Goal: Task Accomplishment & Management: Manage account settings

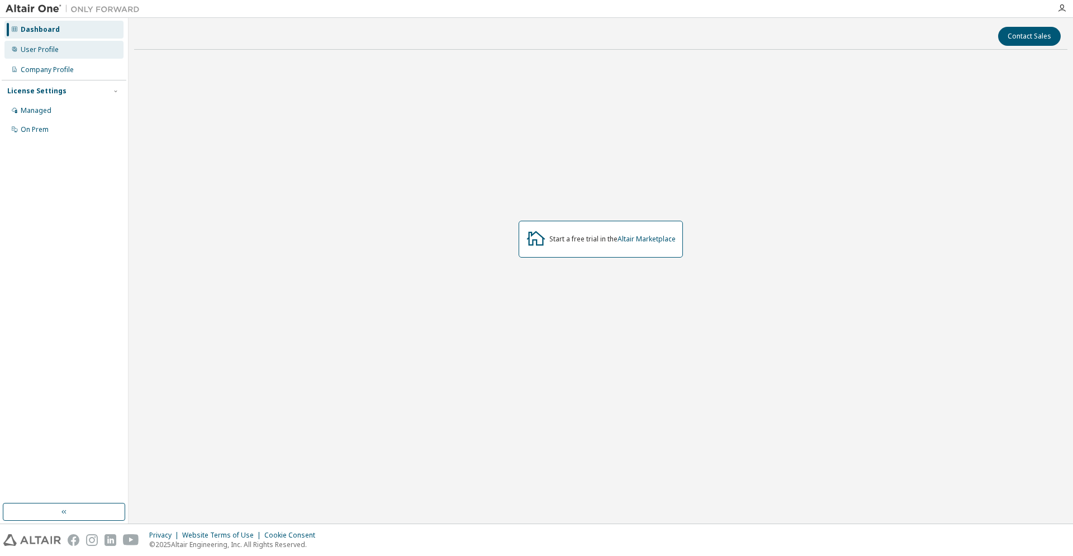
click at [57, 48] on div "User Profile" at bounding box center [40, 49] width 38 height 9
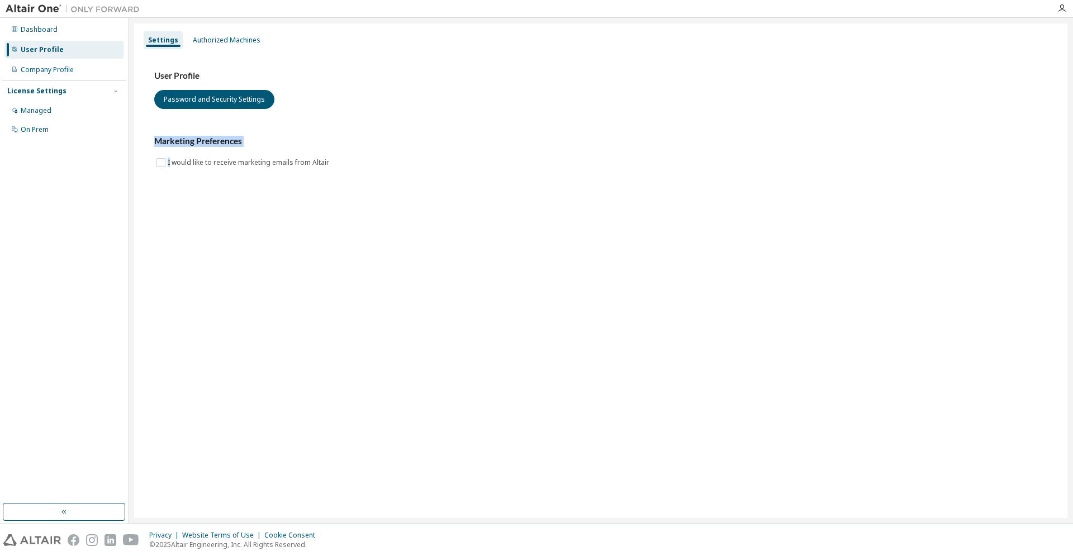
drag, startPoint x: 171, startPoint y: 167, endPoint x: 201, endPoint y: 128, distance: 49.0
click at [201, 128] on div "User Profile Password and Security Settings Marketing Preferences I would like …" at bounding box center [600, 119] width 893 height 99
click at [242, 39] on div "Authorized Machines" at bounding box center [227, 40] width 68 height 9
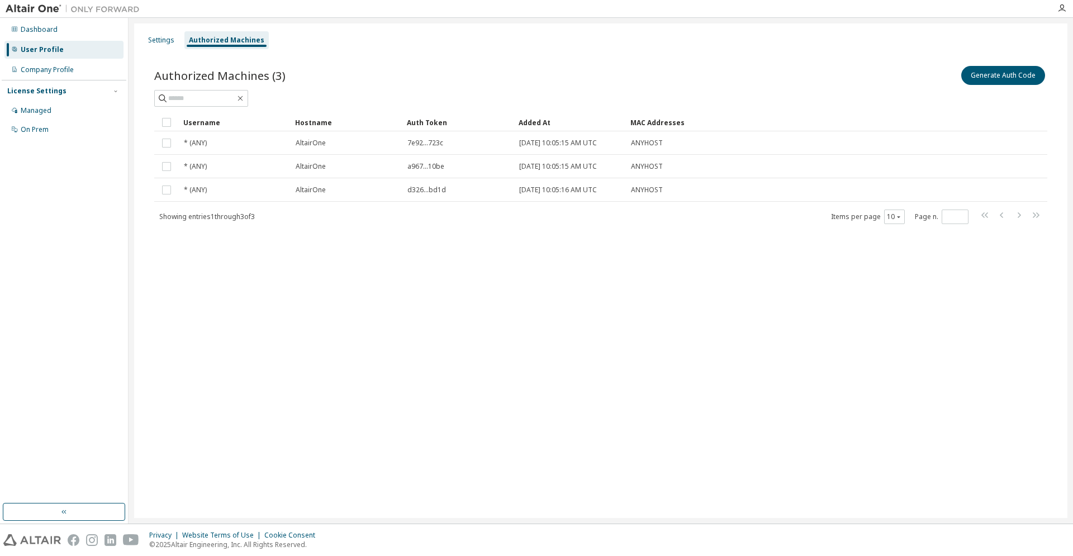
click at [307, 74] on div "Authorized Machines (3) Generate Auth Code" at bounding box center [600, 75] width 893 height 23
click at [78, 65] on div "Company Profile" at bounding box center [63, 70] width 119 height 18
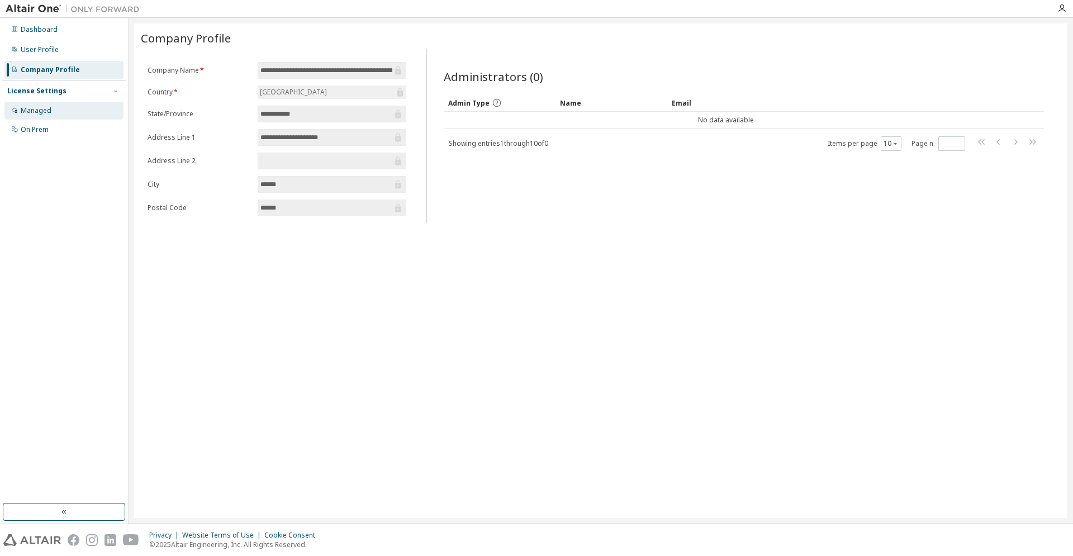
click at [94, 105] on div "Managed" at bounding box center [63, 111] width 119 height 18
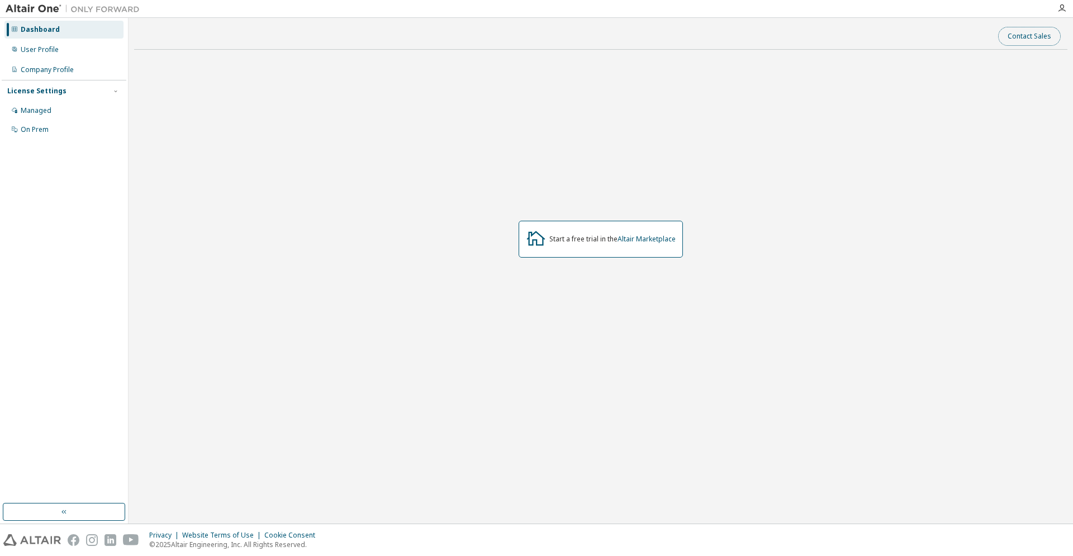
click at [1030, 36] on button "Contact Sales" at bounding box center [1029, 36] width 63 height 19
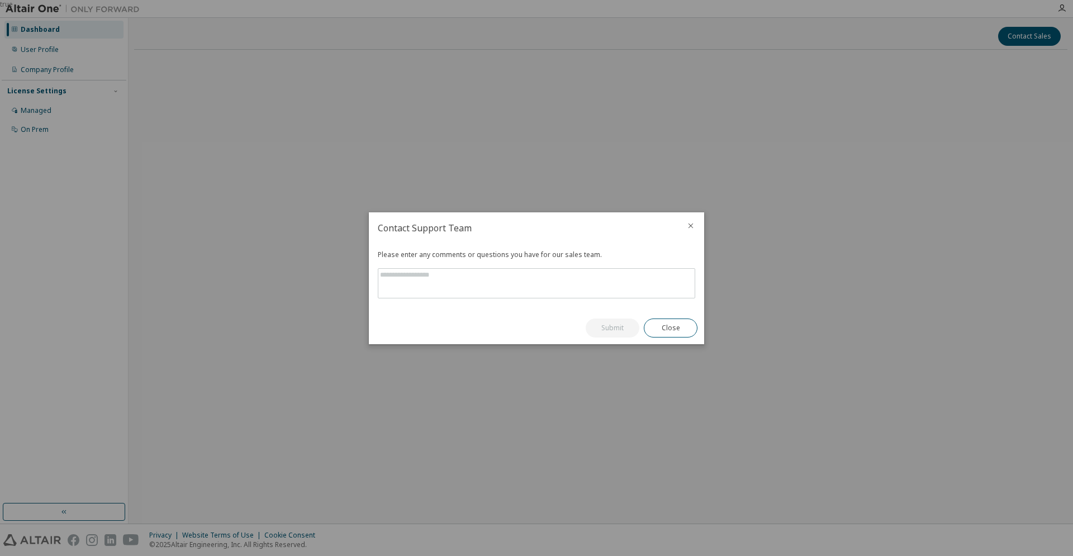
click at [690, 228] on icon "close" at bounding box center [691, 225] width 9 height 9
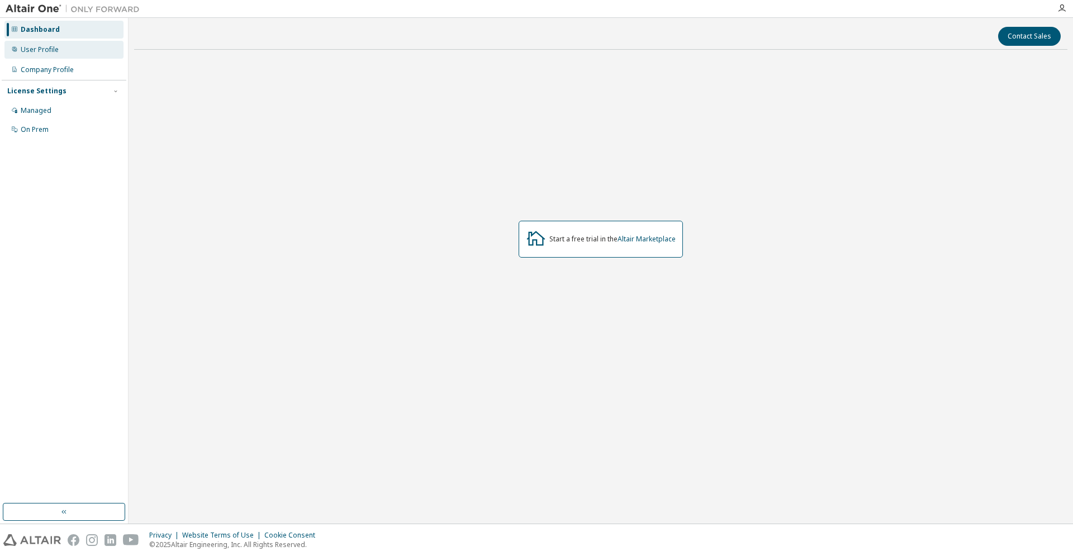
click at [60, 53] on div "User Profile" at bounding box center [63, 50] width 119 height 18
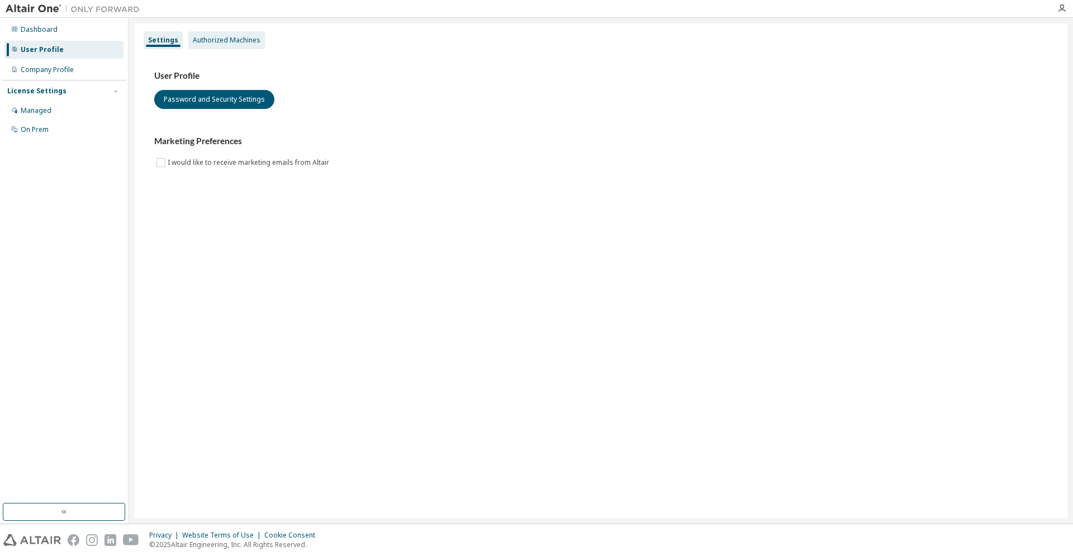
click at [228, 34] on div "Authorized Machines" at bounding box center [226, 40] width 77 height 18
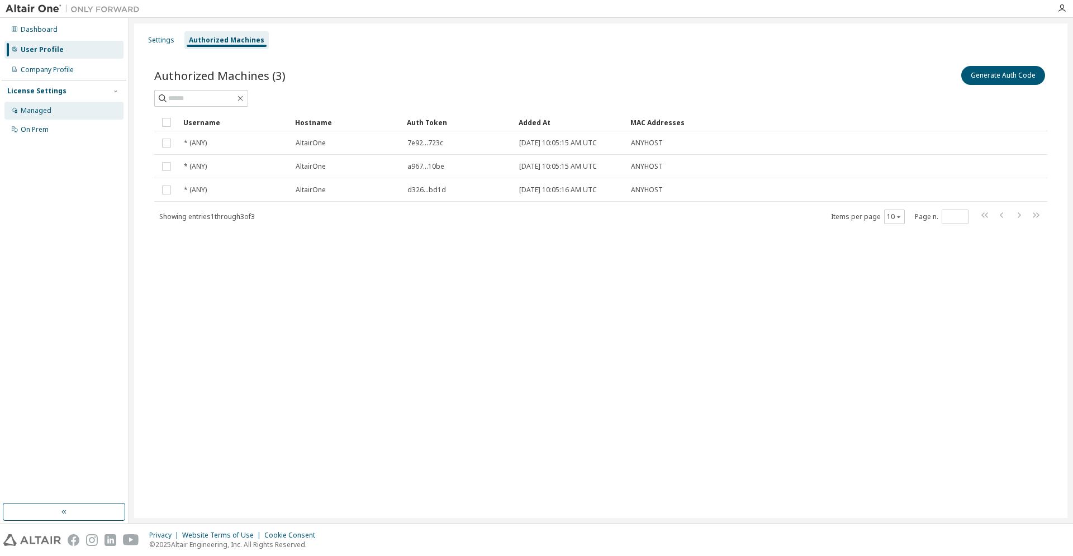
click at [60, 105] on div "Managed" at bounding box center [63, 111] width 119 height 18
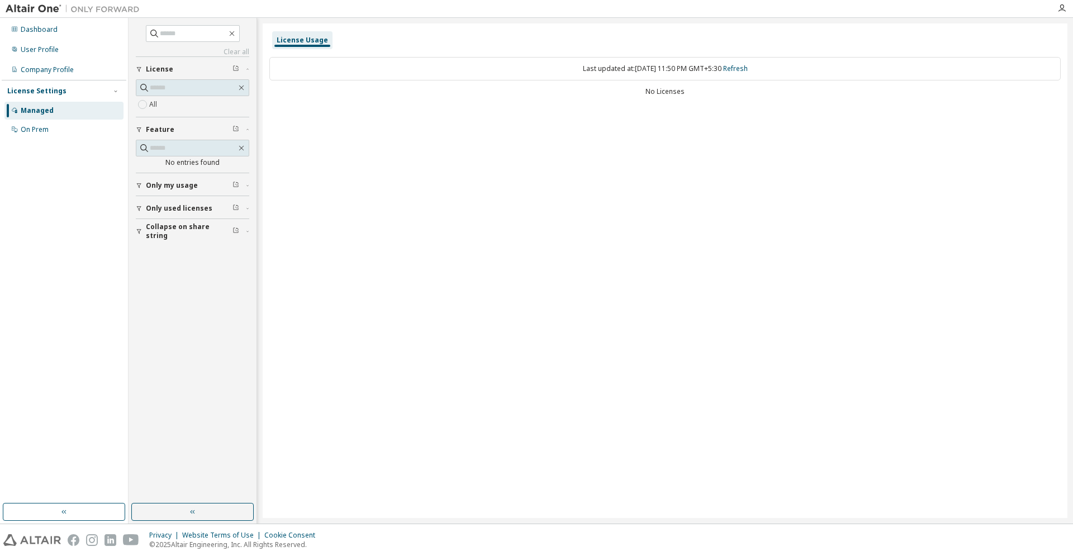
click at [169, 107] on div "All" at bounding box center [192, 104] width 113 height 13
click at [148, 188] on span "Only my usage" at bounding box center [172, 185] width 52 height 9
click at [144, 239] on div "button" at bounding box center [141, 241] width 10 height 7
click at [143, 291] on button "Collapse on share string" at bounding box center [192, 296] width 113 height 25
click at [40, 130] on div "On Prem" at bounding box center [35, 129] width 28 height 9
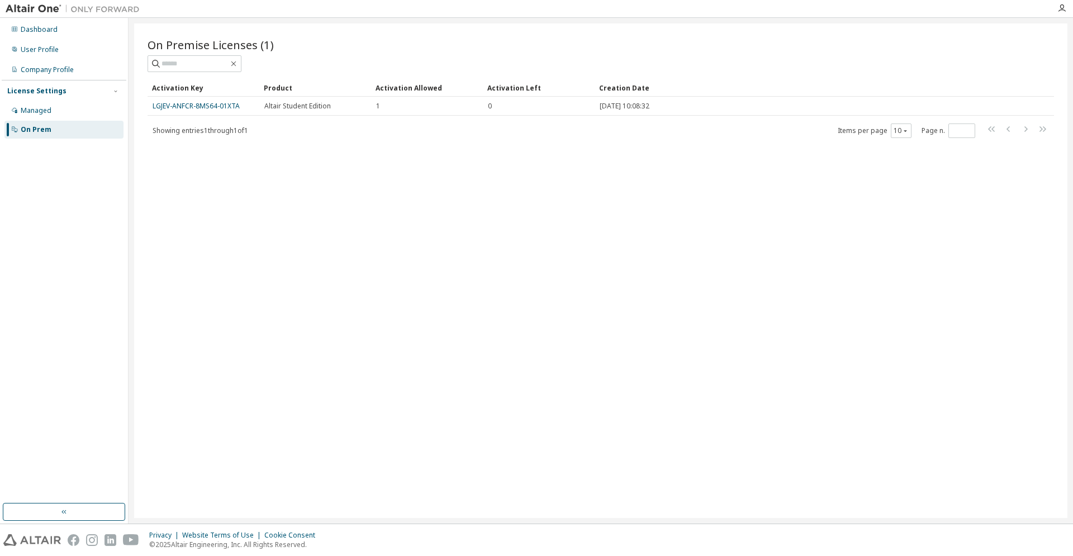
drag, startPoint x: 162, startPoint y: 106, endPoint x: 150, endPoint y: 183, distance: 77.6
drag, startPoint x: 247, startPoint y: 114, endPoint x: 147, endPoint y: 108, distance: 99.7
click at [147, 108] on div "On Premise Licenses (1) Clear Load Save Save As Field Operator Value Select fil…" at bounding box center [601, 270] width 934 height 495
copy link "LGJEV-ANFCR-8MS64-01XTA"
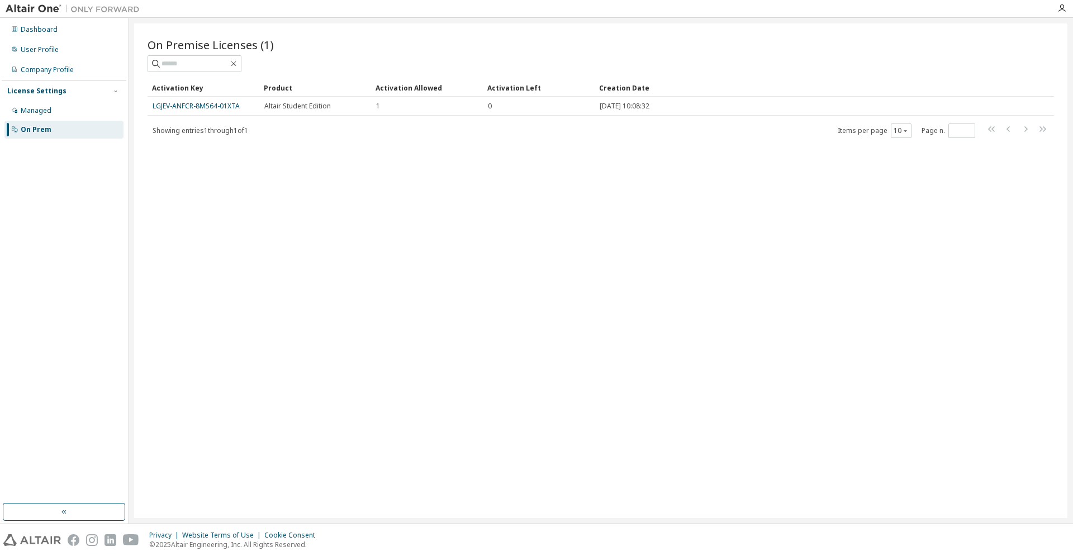
click at [433, 162] on div "On Premise Licenses (1) Clear Load Save Save As Field Operator Value Select fil…" at bounding box center [601, 270] width 934 height 495
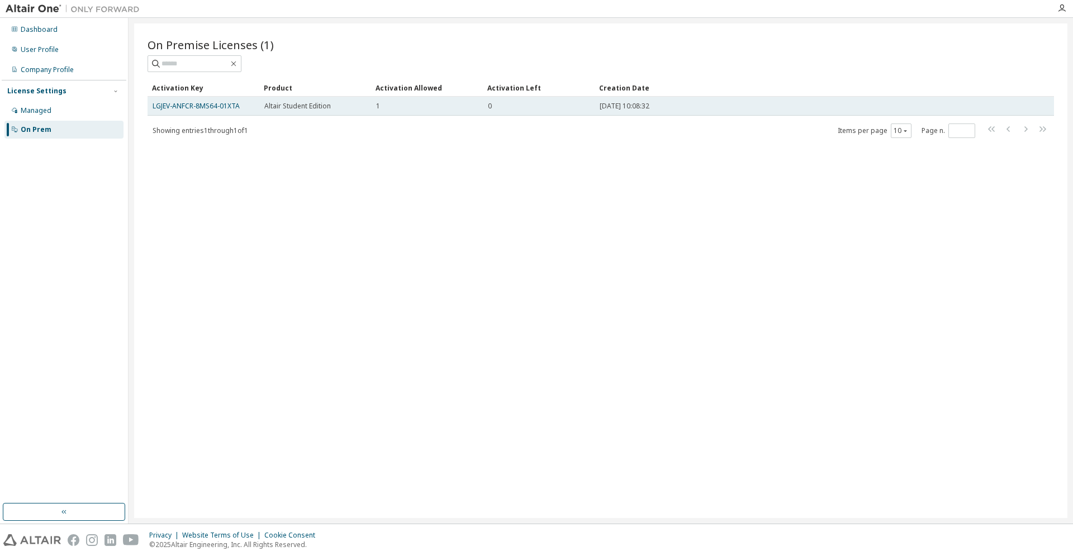
click at [643, 113] on td "2025-08-28 10:08:32" at bounding box center [802, 106] width 415 height 19
click at [574, 107] on div "0" at bounding box center [539, 106] width 102 height 9
click at [519, 107] on div "0" at bounding box center [539, 106] width 102 height 9
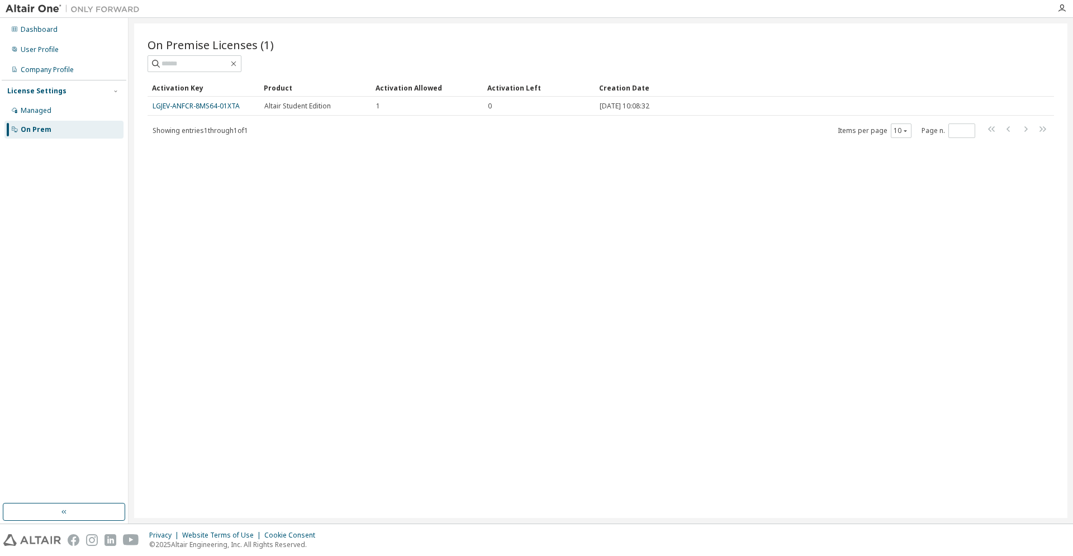
click at [644, 266] on div "On Premise Licenses (1) Clear Load Save Save As Field Operator Value Select fil…" at bounding box center [601, 270] width 934 height 495
